Goal: Task Accomplishment & Management: Manage account settings

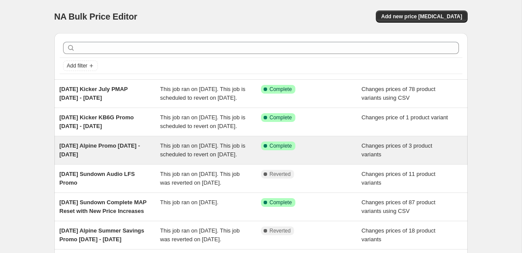
click at [138, 159] on div "[DATE] Alpine Promo [DATE] - [DATE]" at bounding box center [110, 149] width 101 height 17
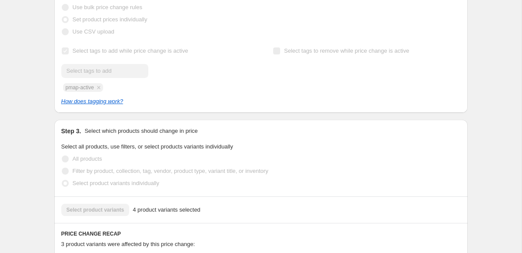
scroll to position [175, 0]
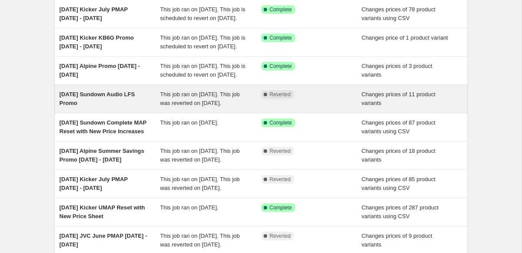
scroll to position [80, 0]
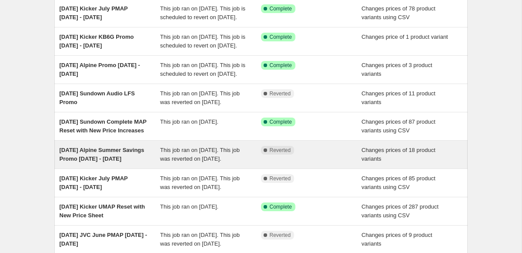
click at [84, 162] on span "[DATE] Alpine Summer Savings Promo [DATE] - [DATE]" at bounding box center [102, 154] width 85 height 15
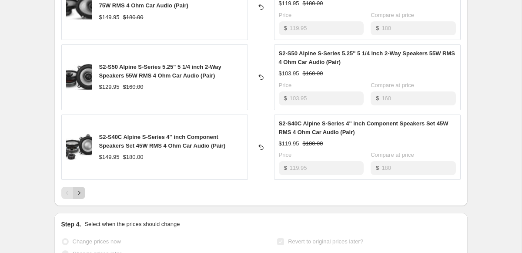
scroll to position [593, 0]
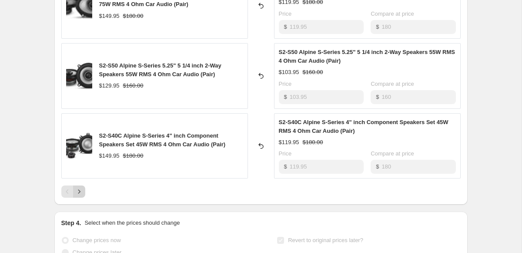
click at [82, 193] on icon "Next" at bounding box center [79, 191] width 9 height 9
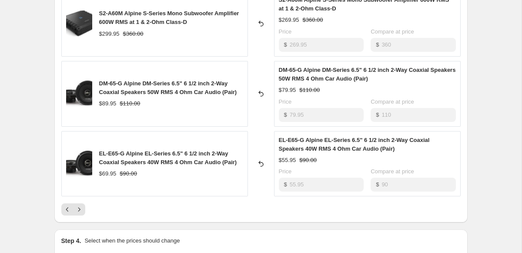
scroll to position [584, 0]
click at [80, 205] on button "Next" at bounding box center [79, 209] width 12 height 12
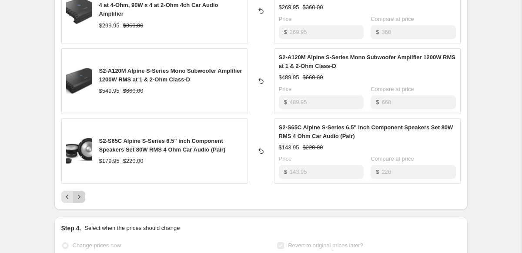
scroll to position [590, 0]
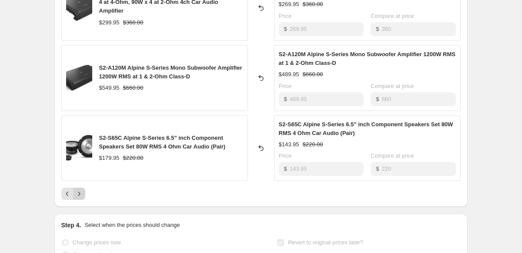
click at [80, 198] on icon "Next" at bounding box center [79, 193] width 9 height 9
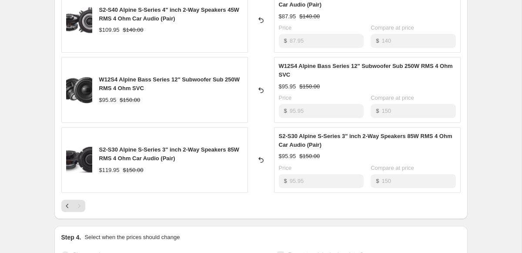
scroll to position [440, 0]
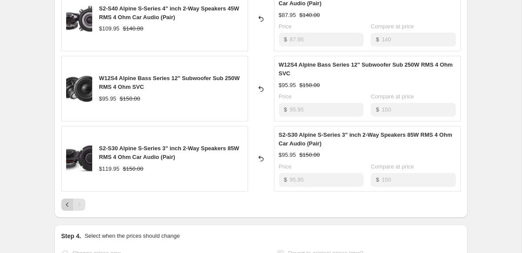
click at [68, 203] on icon "Previous" at bounding box center [67, 204] width 9 height 9
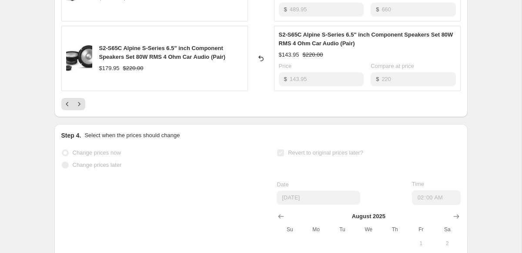
scroll to position [685, 0]
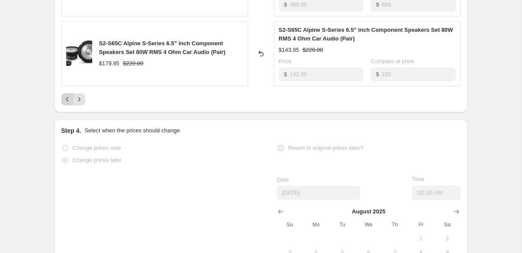
click at [65, 100] on icon "Previous" at bounding box center [67, 99] width 9 height 9
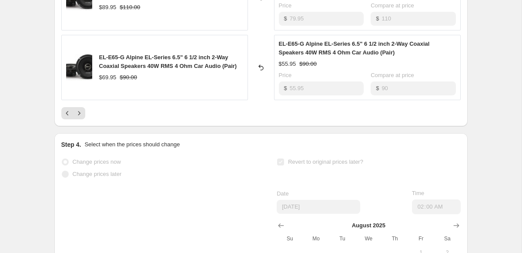
scroll to position [678, 0]
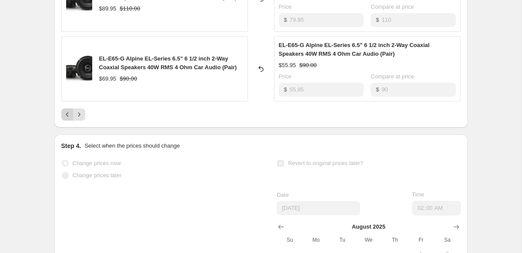
click at [67, 118] on icon "Previous" at bounding box center [67, 114] width 9 height 9
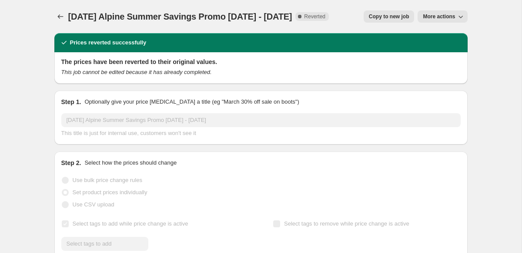
scroll to position [0, 0]
